Goal: Navigation & Orientation: Find specific page/section

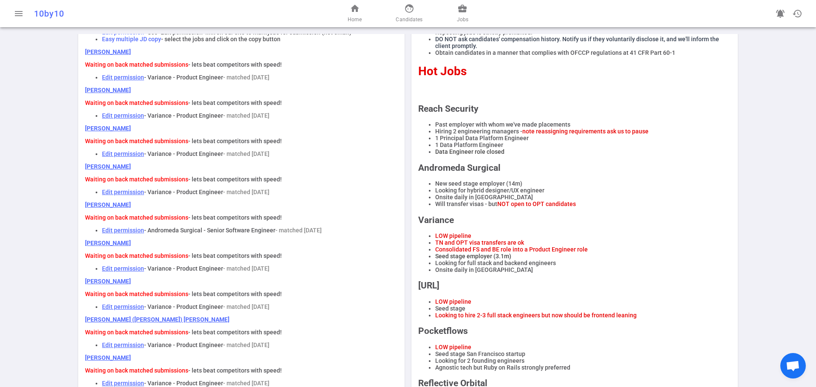
scroll to position [170, 0]
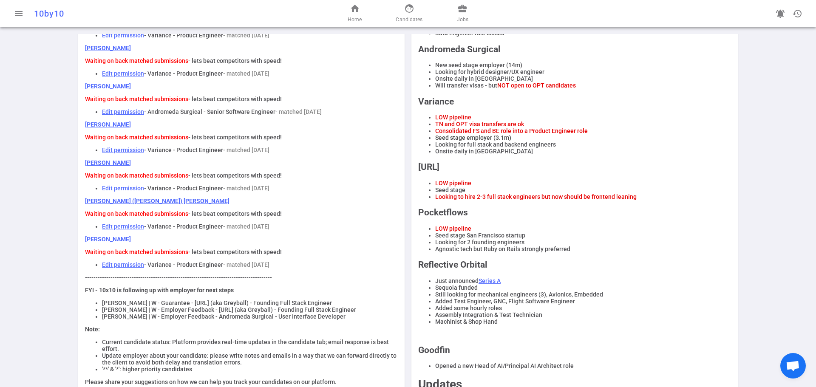
click at [468, 11] on div "home Home face Candidates business_center Jobs" at bounding box center [407, 13] width 265 height 27
click at [464, 11] on span "business_center" at bounding box center [462, 8] width 10 height 10
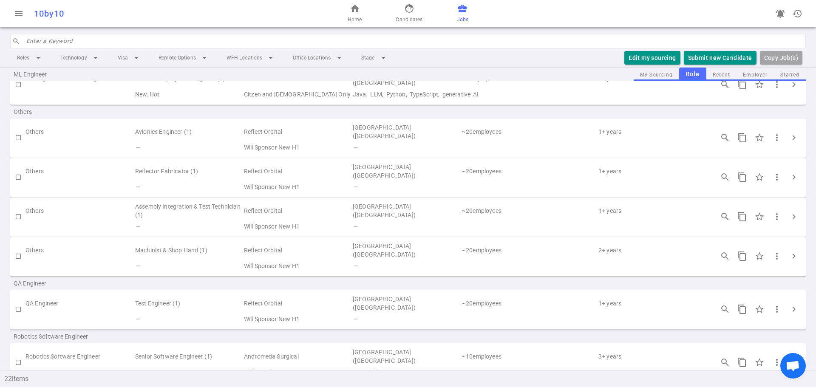
scroll to position [749, 0]
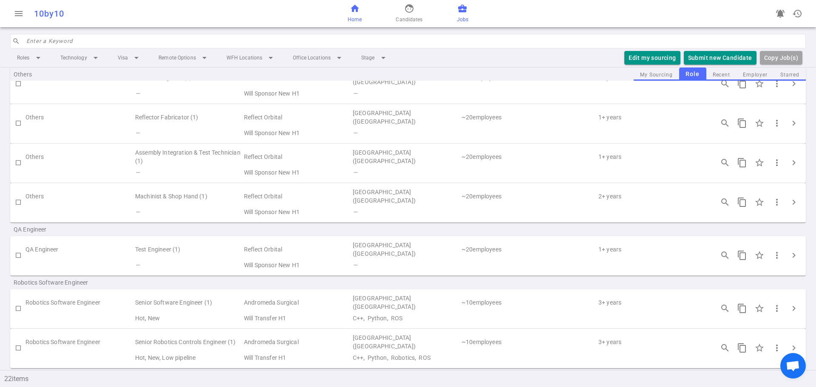
click at [350, 9] on span "home" at bounding box center [355, 8] width 10 height 10
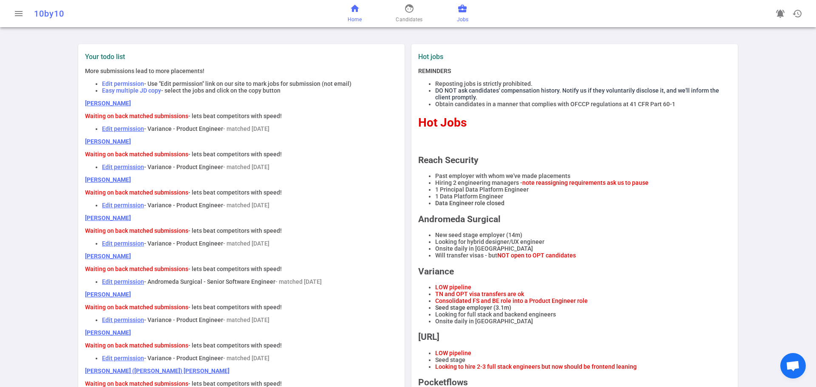
click at [458, 17] on span "Jobs" at bounding box center [462, 19] width 11 height 8
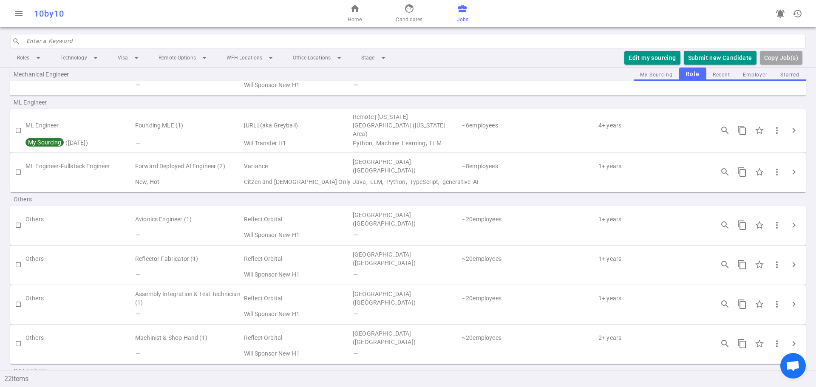
scroll to position [749, 0]
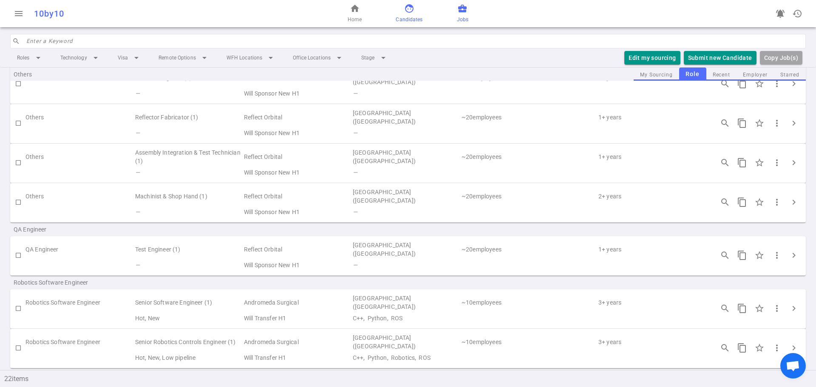
click at [406, 15] on link "face Candidates" at bounding box center [409, 13] width 27 height 20
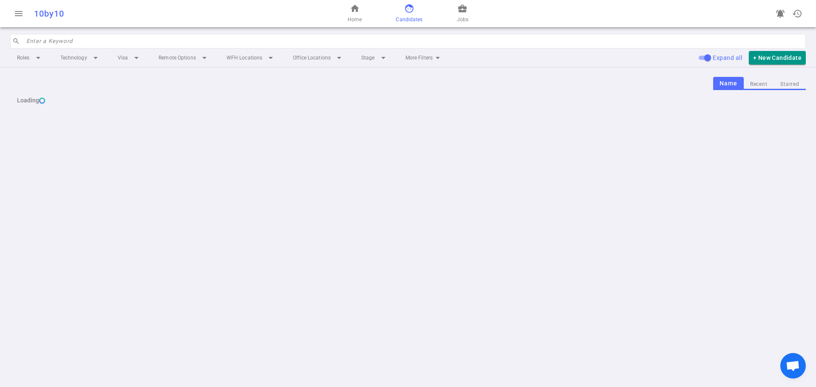
click at [118, 39] on input "search" at bounding box center [413, 41] width 774 height 14
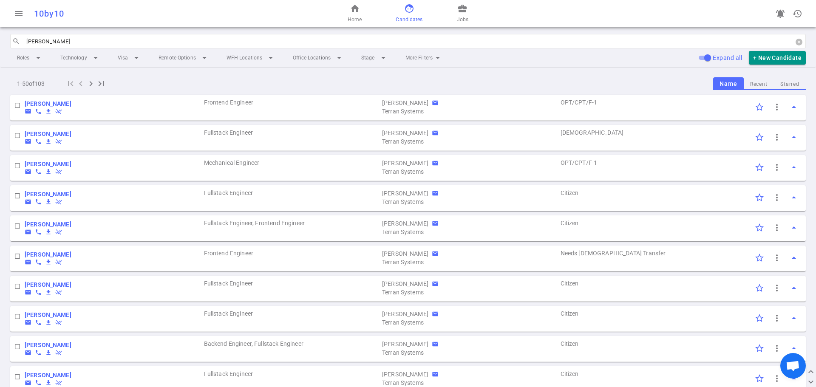
type input "[PERSON_NAME]"
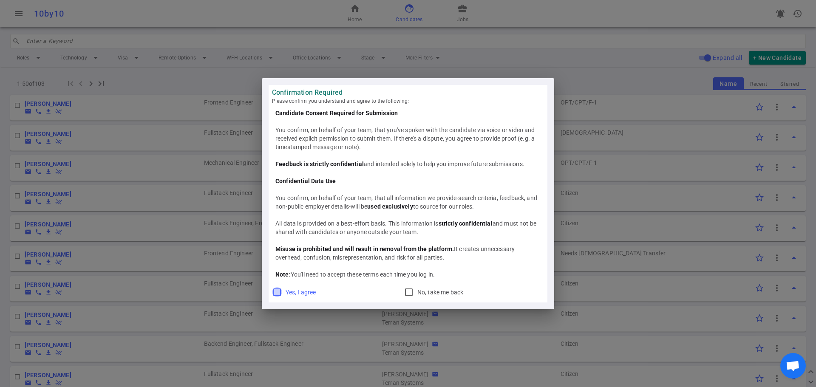
click at [279, 291] on input "Yes, I agree" at bounding box center [277, 292] width 10 height 10
checkbox input "true"
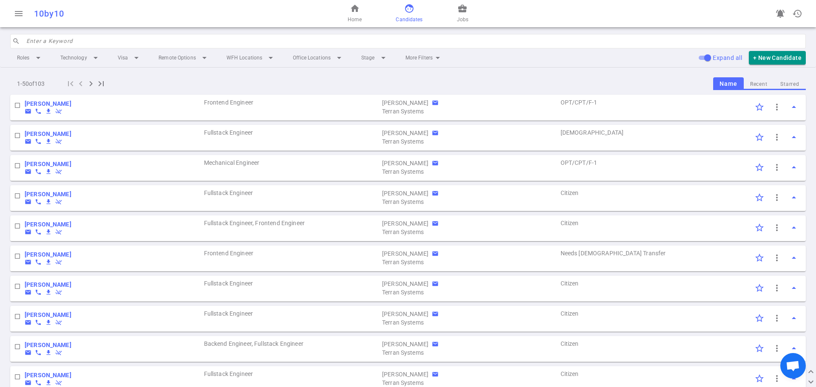
click at [52, 42] on input "search" at bounding box center [413, 41] width 774 height 14
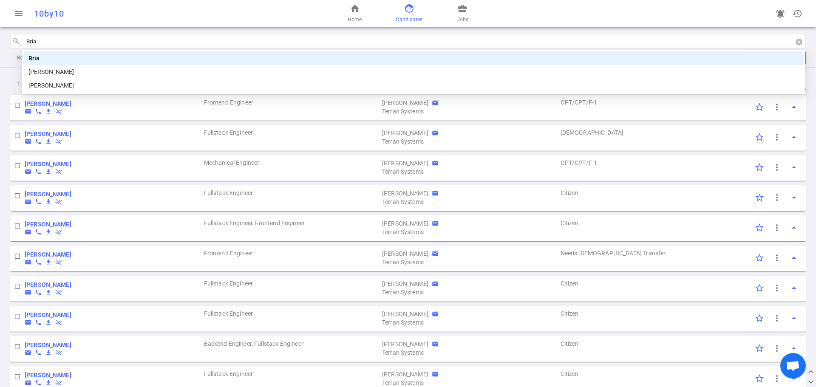
type input "[PERSON_NAME]"
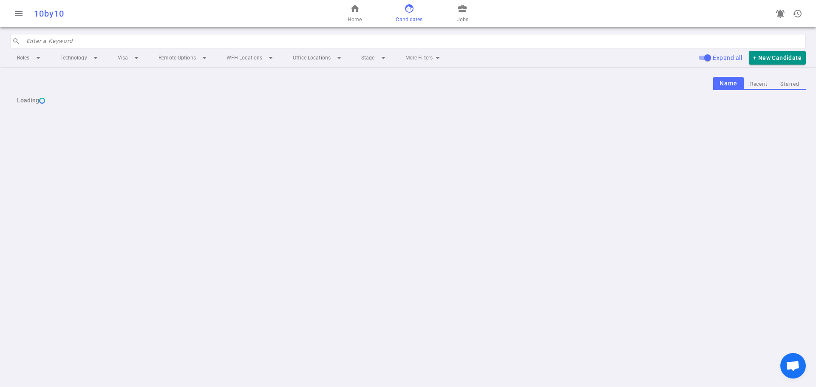
click at [40, 71] on div "Name Recent Starred Loading" at bounding box center [408, 94] width 816 height 53
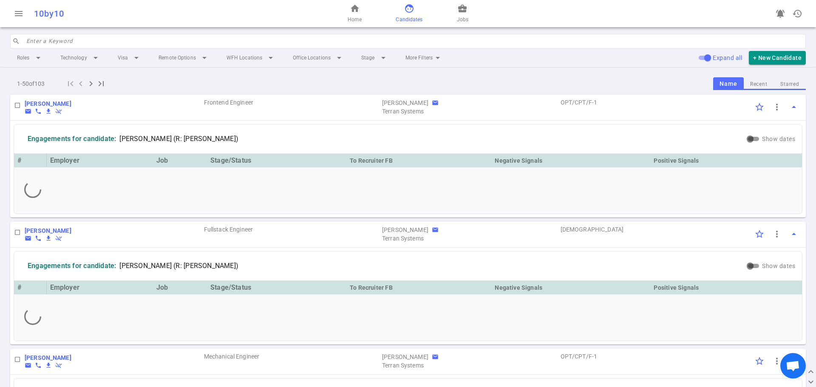
click at [47, 42] on input "search" at bounding box center [413, 41] width 774 height 14
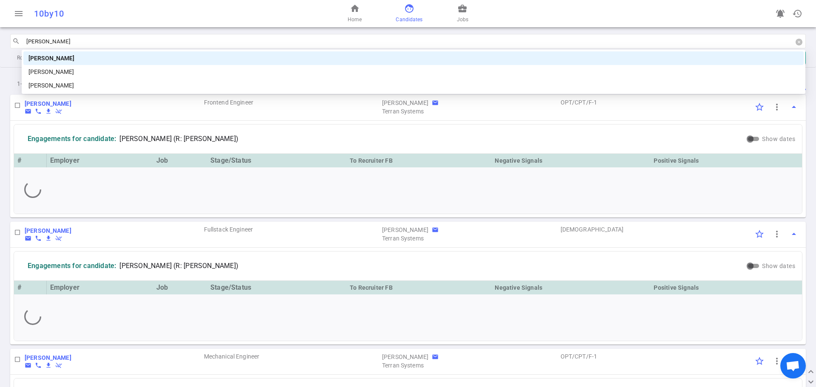
type input "[PERSON_NAME]"
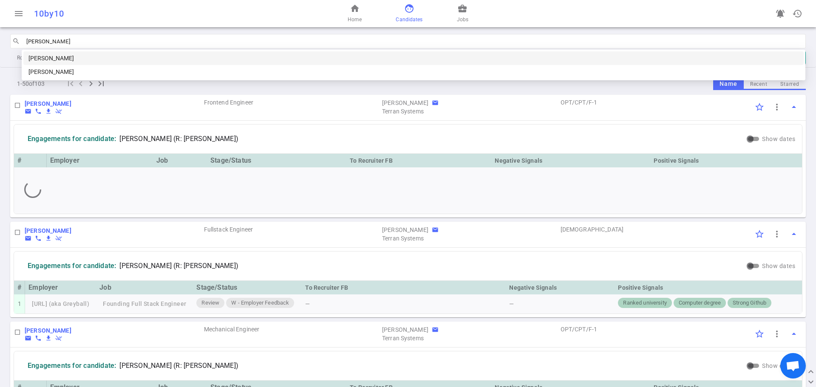
click at [50, 56] on div "[PERSON_NAME]" at bounding box center [413, 58] width 770 height 9
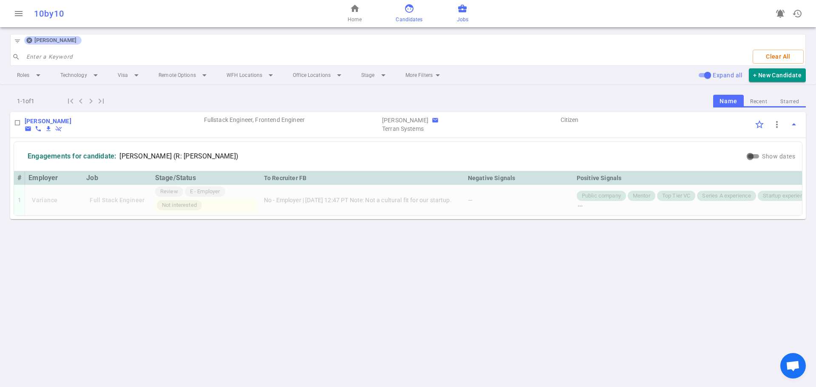
click at [460, 11] on span "business_center" at bounding box center [462, 8] width 10 height 10
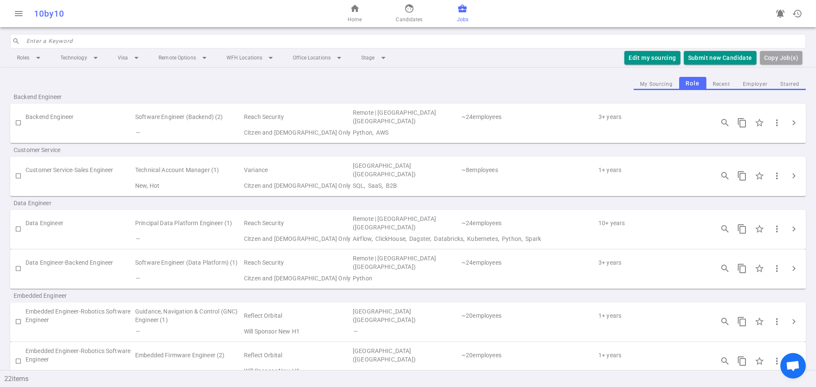
click at [750, 85] on button "Employer" at bounding box center [755, 84] width 37 height 11
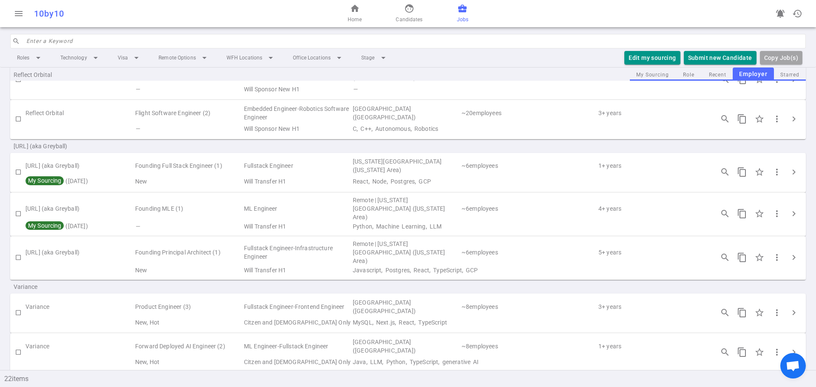
scroll to position [681, 0]
